Goal: Task Accomplishment & Management: Manage account settings

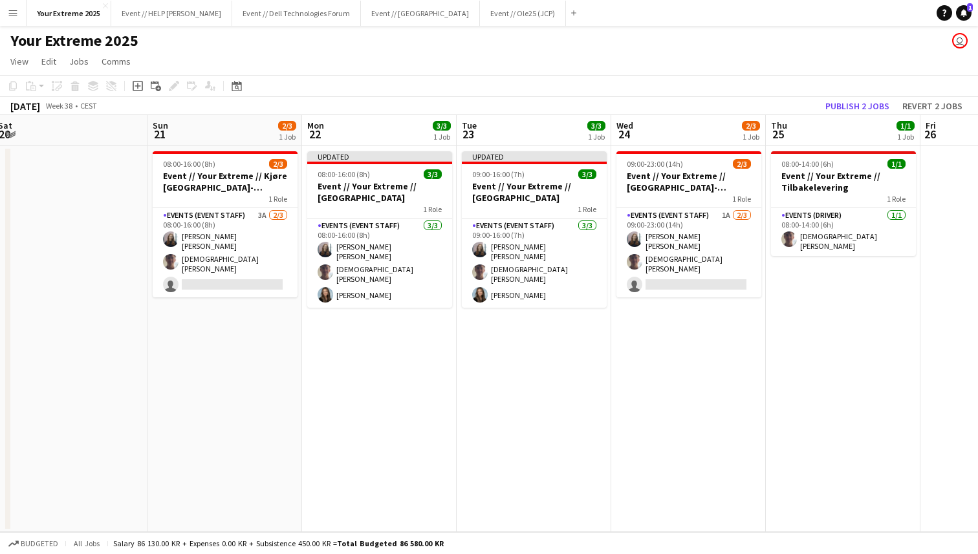
scroll to position [0, 500]
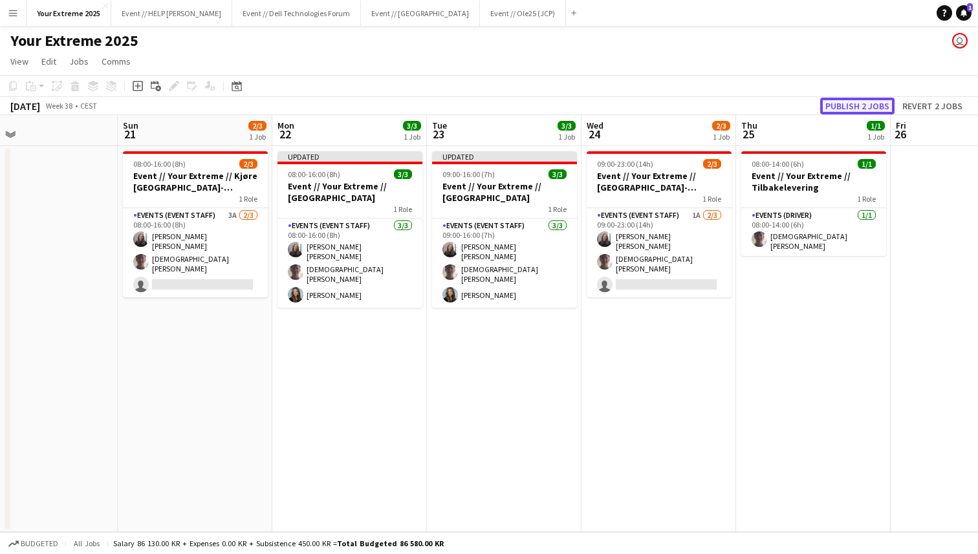
click at [859, 103] on button "Publish 2 jobs" at bounding box center [857, 106] width 74 height 17
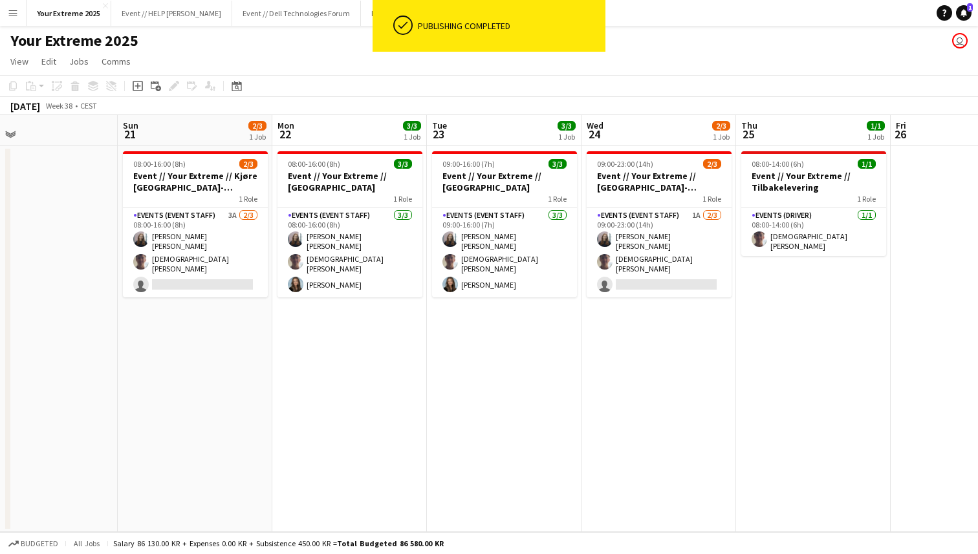
click at [90, 250] on app-date-cell at bounding box center [40, 339] width 155 height 386
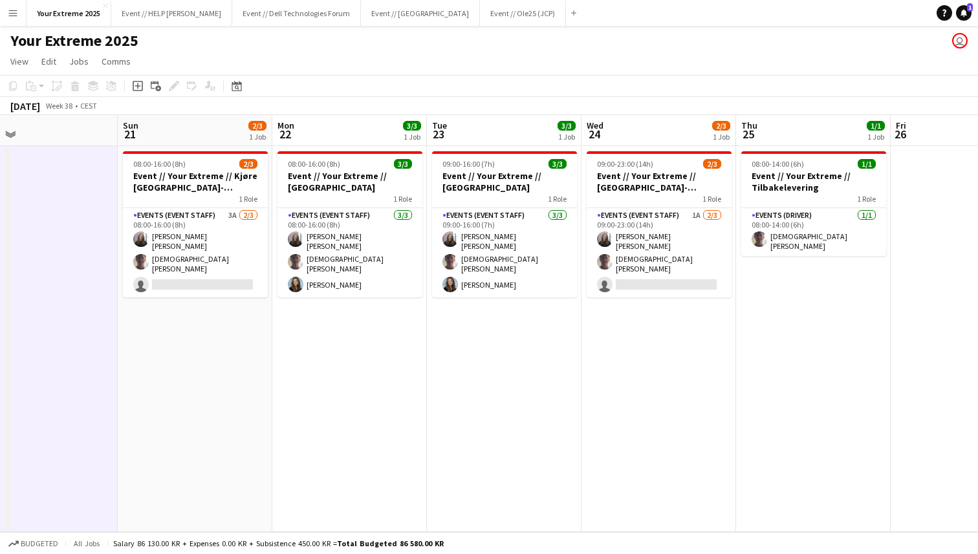
click at [250, 53] on app-page-menu "View Day view expanded Day view collapsed Month view Date picker Jump to [DATE]…" at bounding box center [489, 62] width 978 height 25
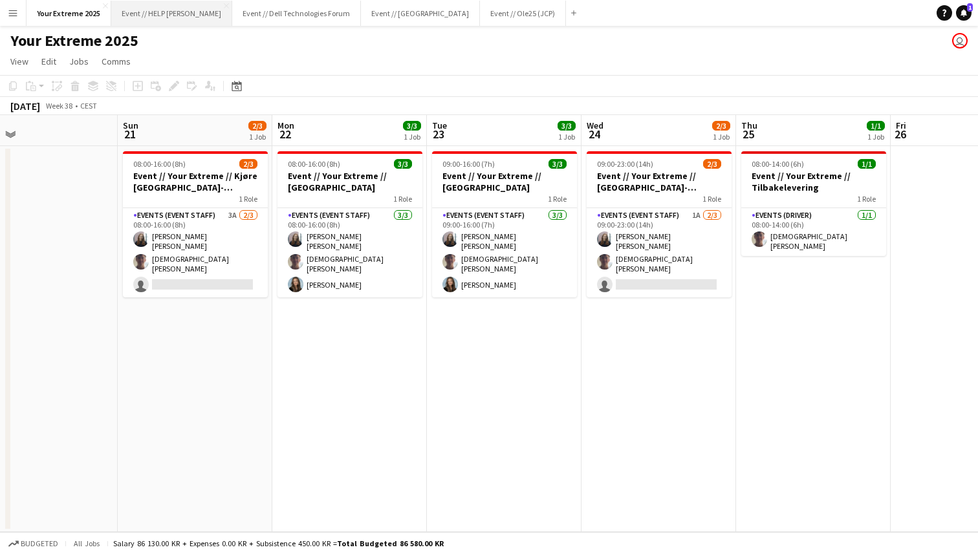
click at [174, 16] on button "Event // HELP Julebord Close" at bounding box center [171, 13] width 121 height 25
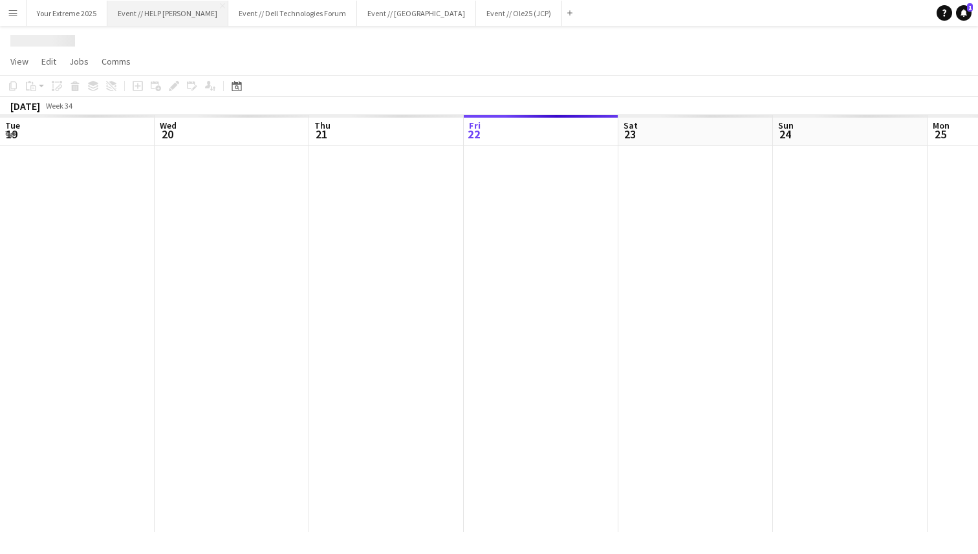
scroll to position [0, 309]
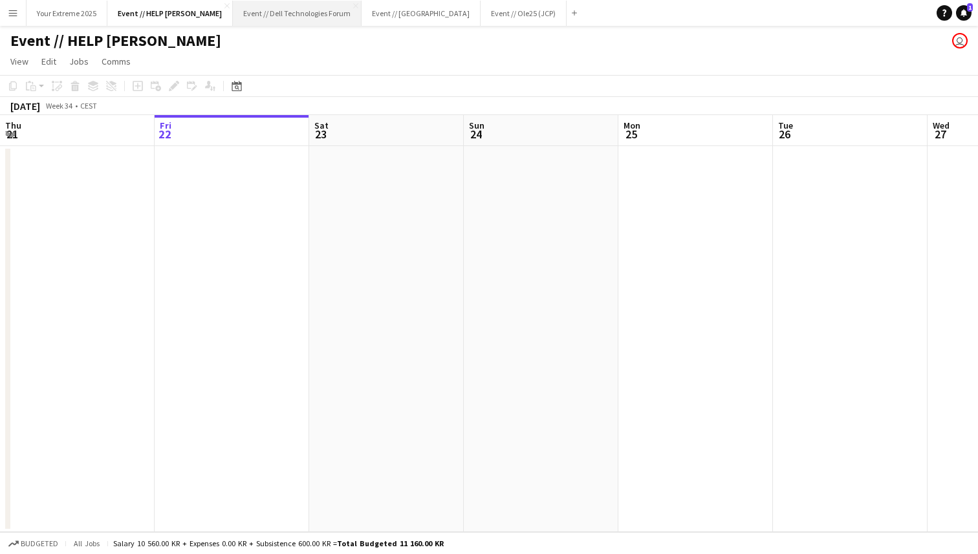
click at [259, 21] on button "Event // Dell Technologies Forum Close" at bounding box center [297, 13] width 129 height 25
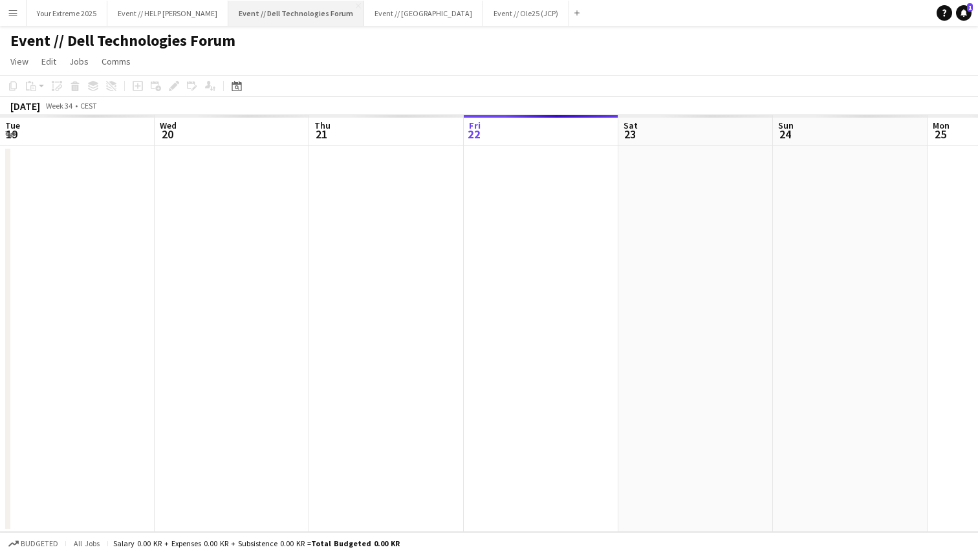
scroll to position [0, 309]
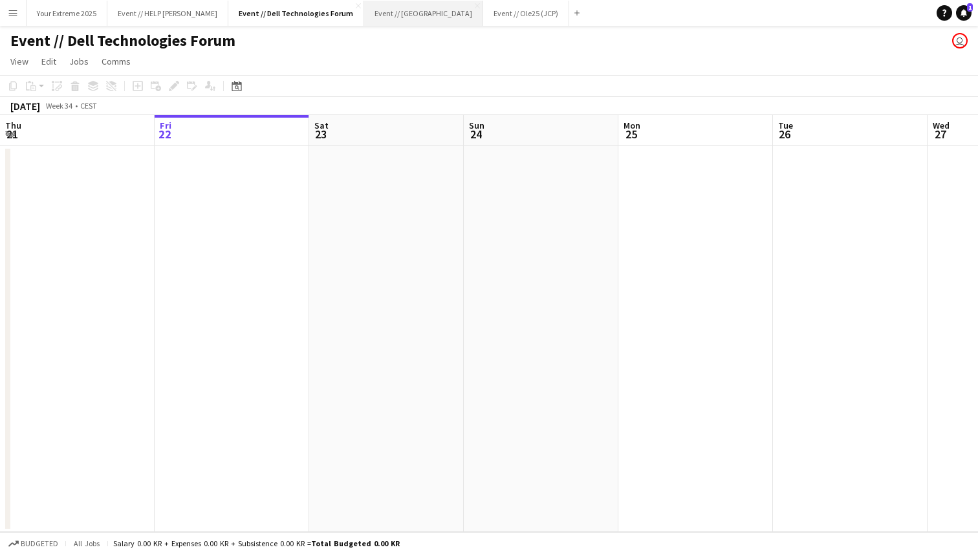
click at [376, 14] on button "Event // [GEOGRAPHIC_DATA]" at bounding box center [423, 13] width 119 height 25
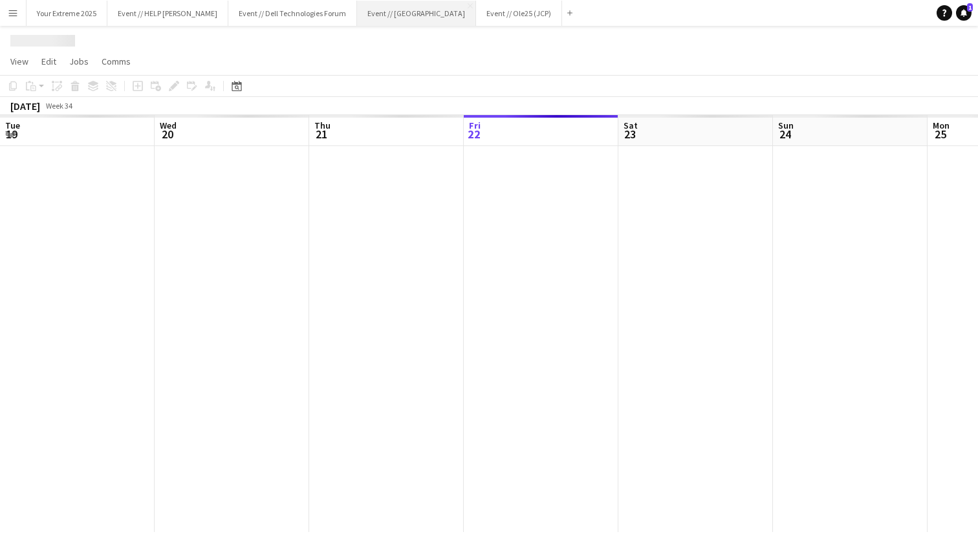
scroll to position [0, 309]
